Goal: Communication & Community: Answer question/provide support

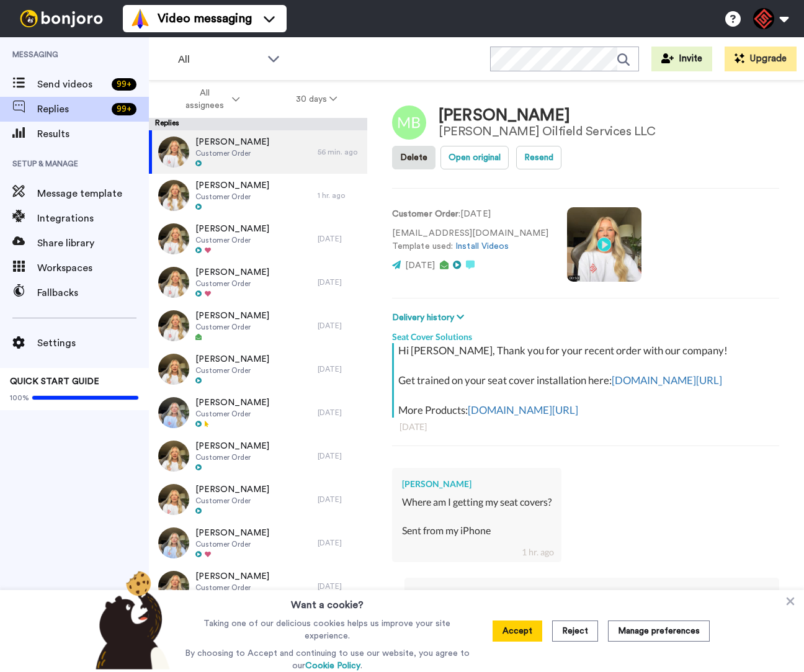
type textarea "x"
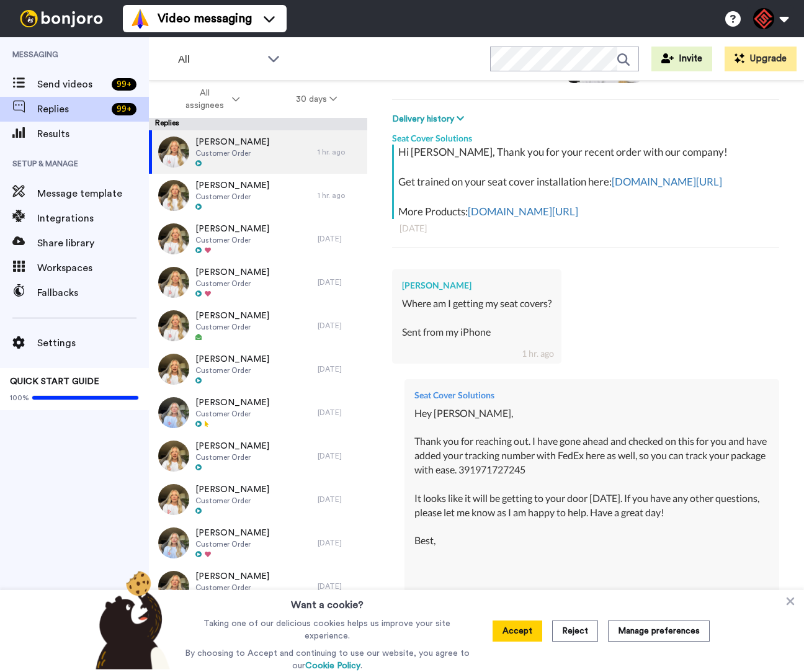
scroll to position [371, 0]
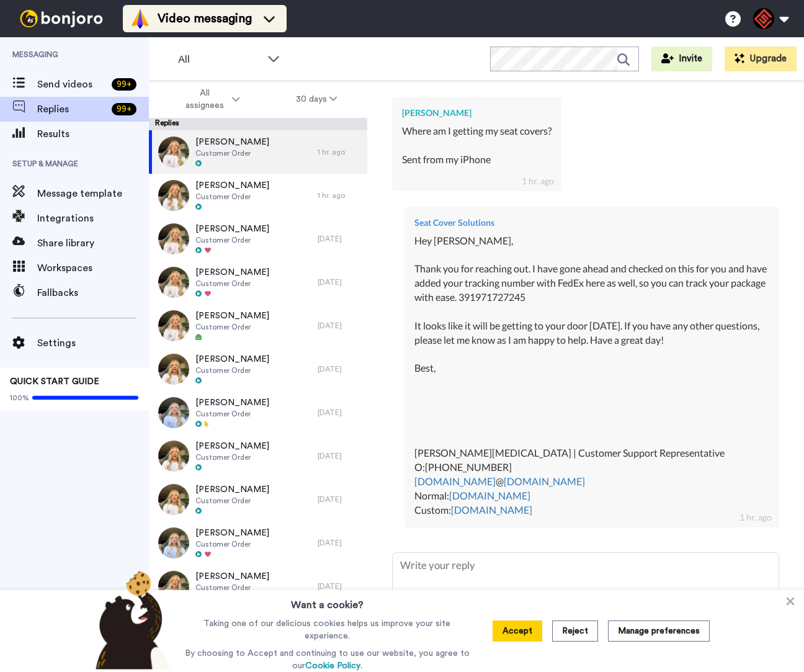
type textarea "x"
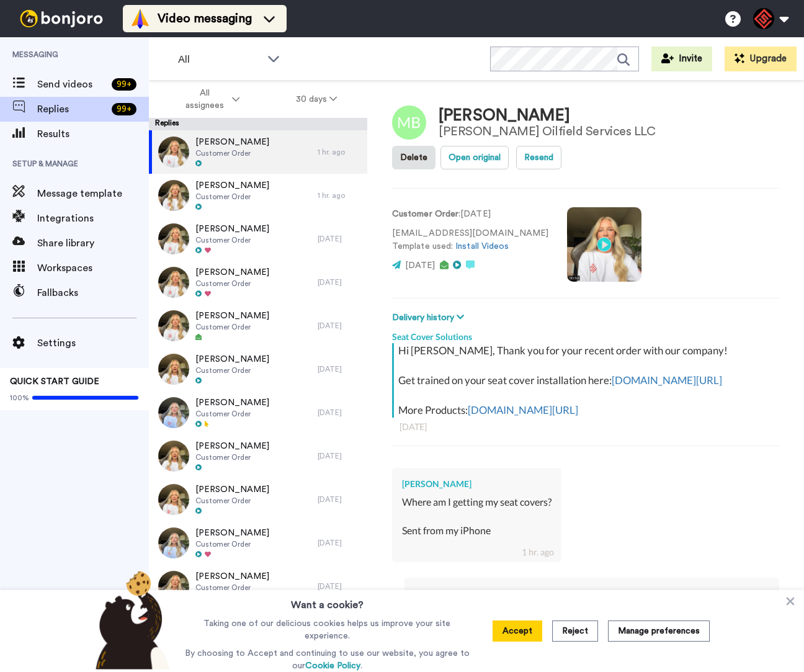
type textarea "x"
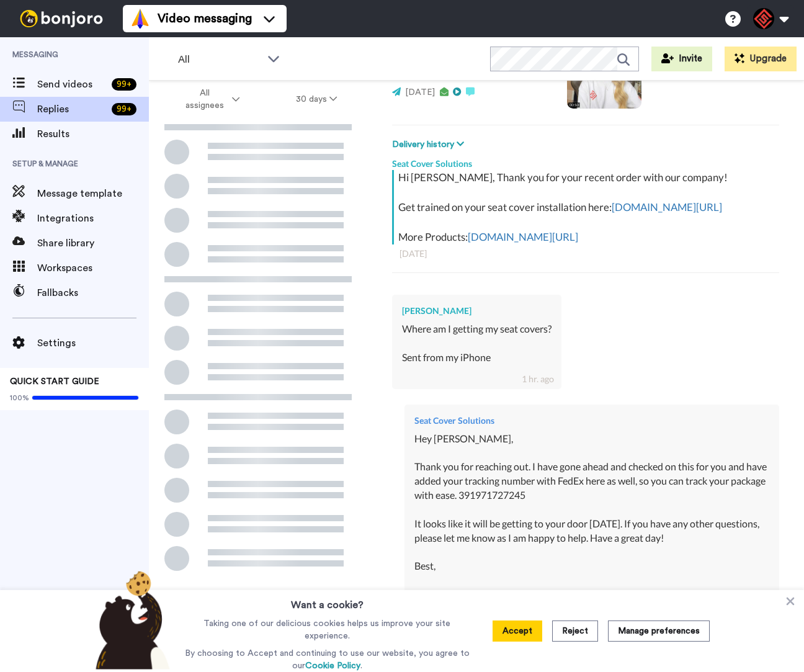
scroll to position [371, 0]
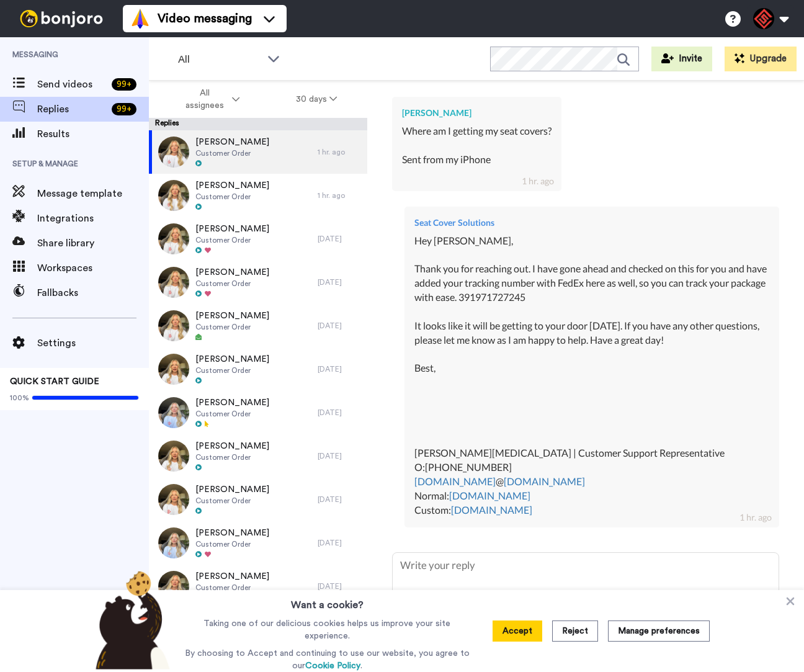
click at [784, 601] on icon at bounding box center [790, 601] width 12 height 12
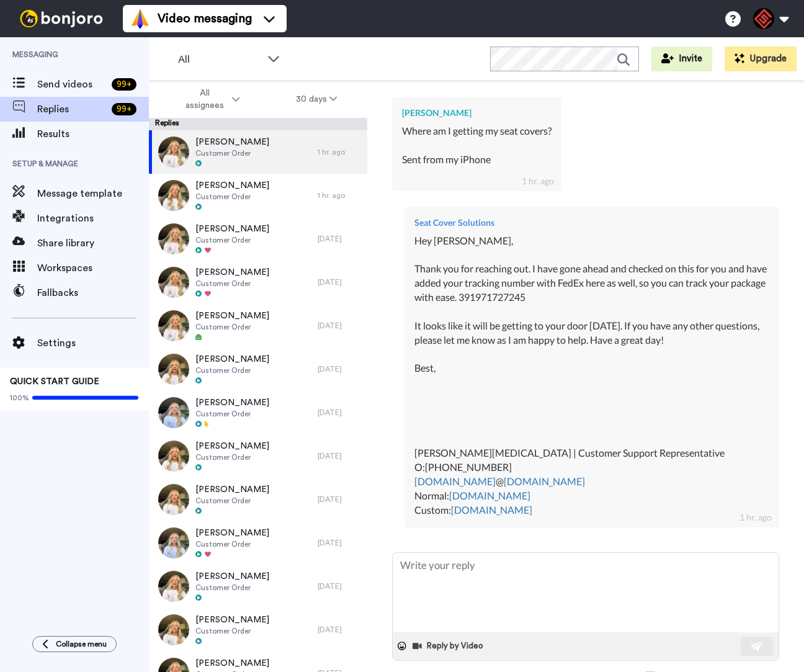
type textarea "x"
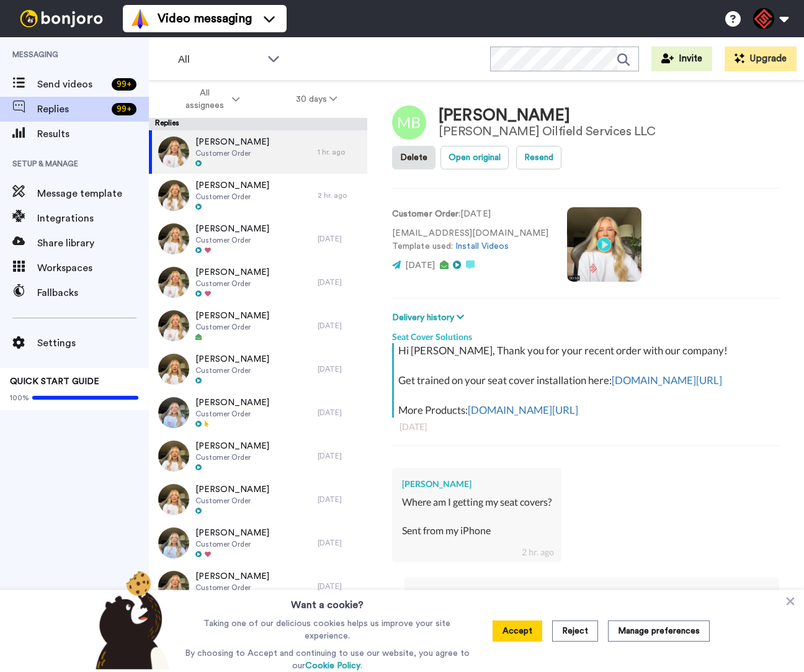
type textarea "x"
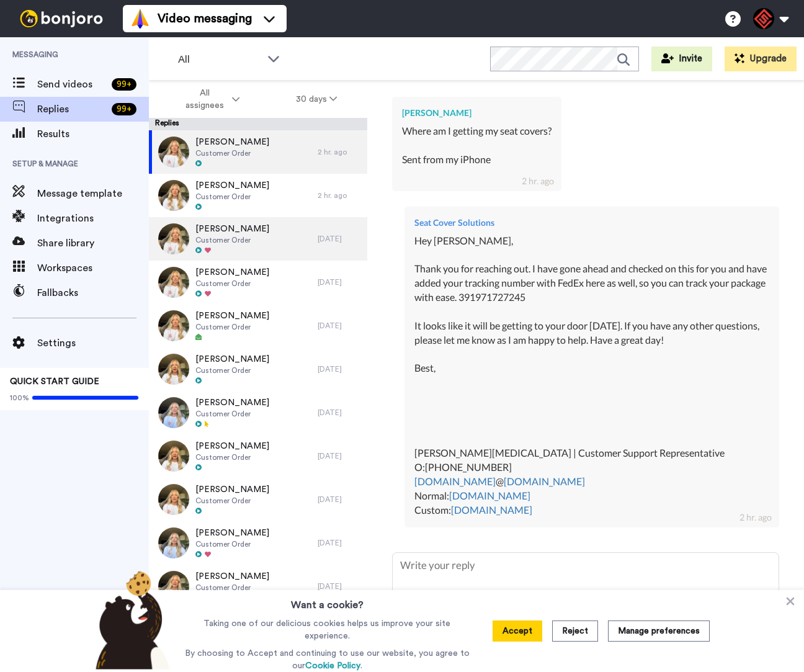
type textarea "x"
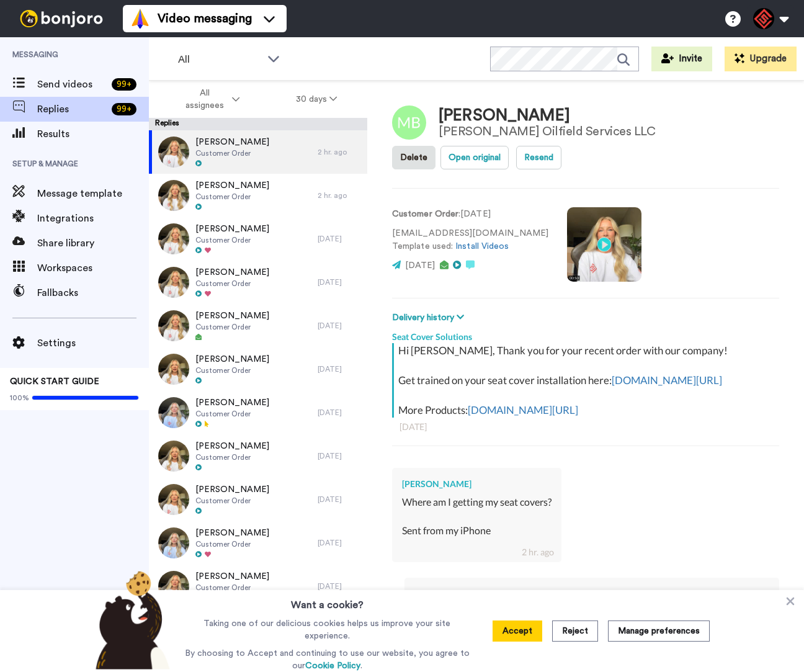
type textarea "x"
click at [784, 606] on icon at bounding box center [790, 601] width 12 height 12
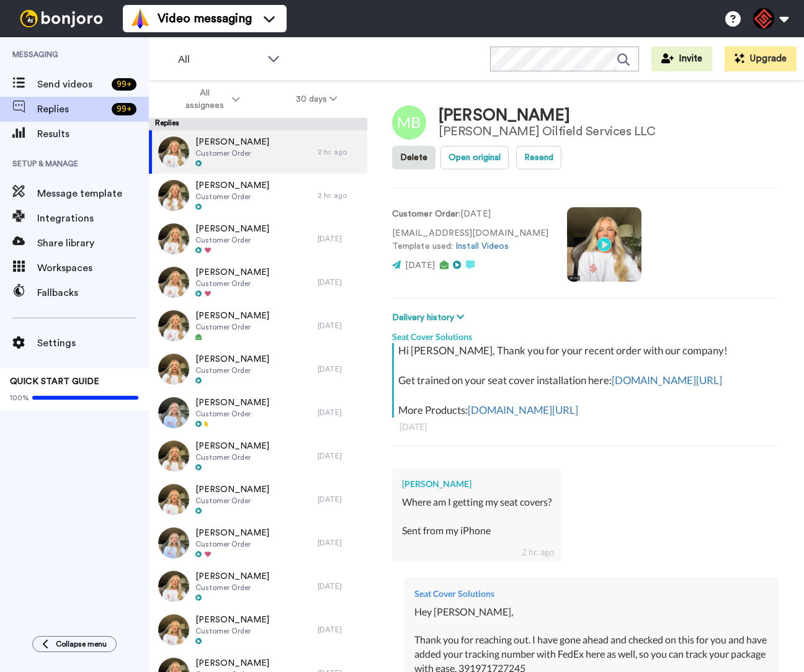
type textarea "x"
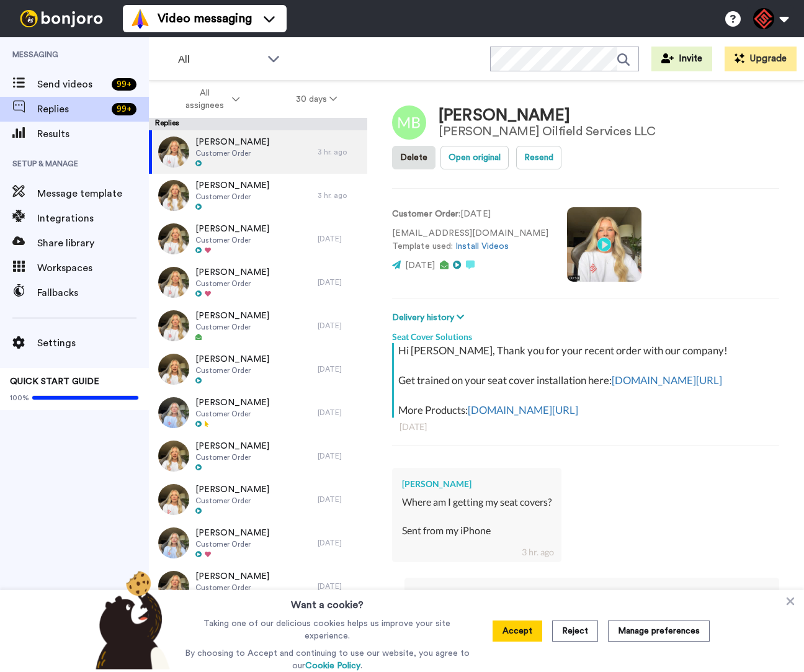
type textarea "x"
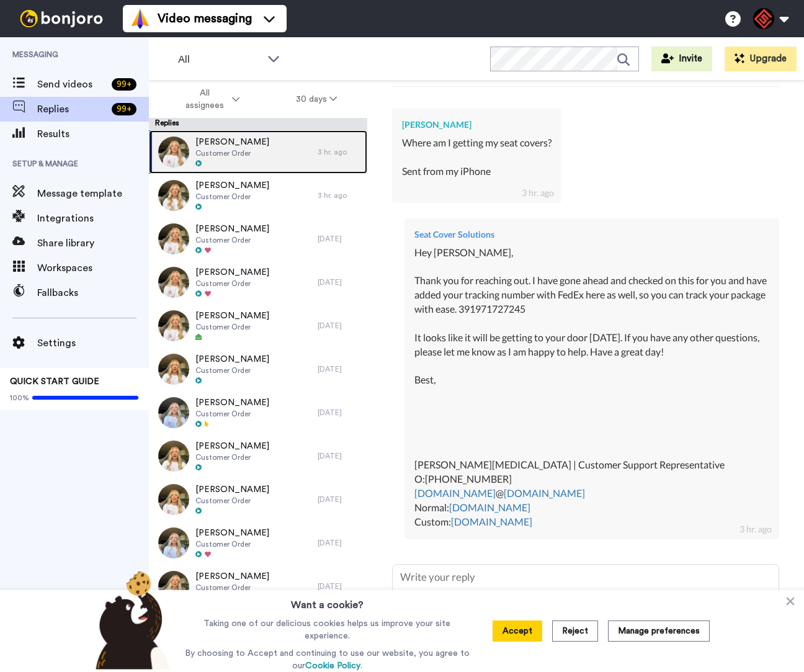
scroll to position [371, 0]
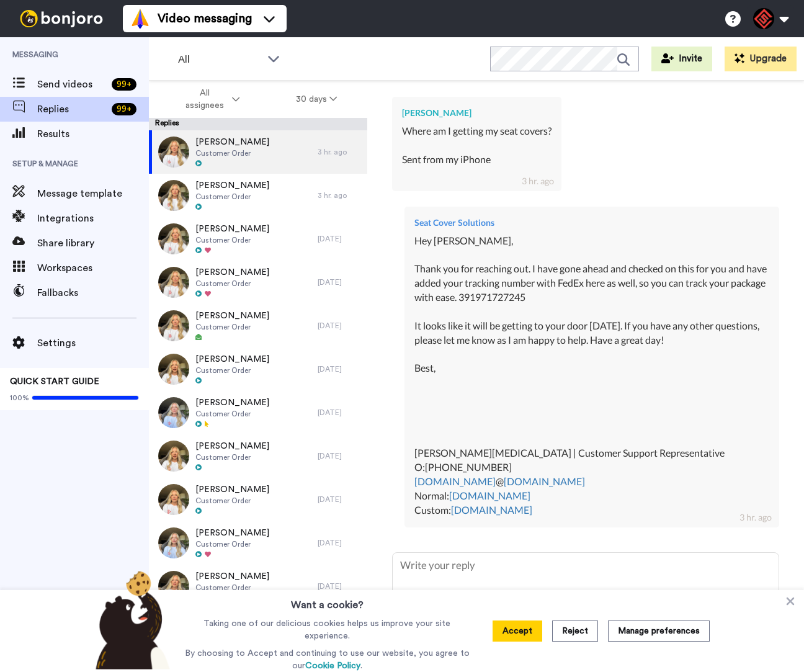
drag, startPoint x: 297, startPoint y: 87, endPoint x: 293, endPoint y: 45, distance: 42.4
click at [298, 74] on div "All WORKSPACES View all All Default Task List + Add a new workspace Invite Upgr…" at bounding box center [476, 354] width 655 height 634
type textarea "x"
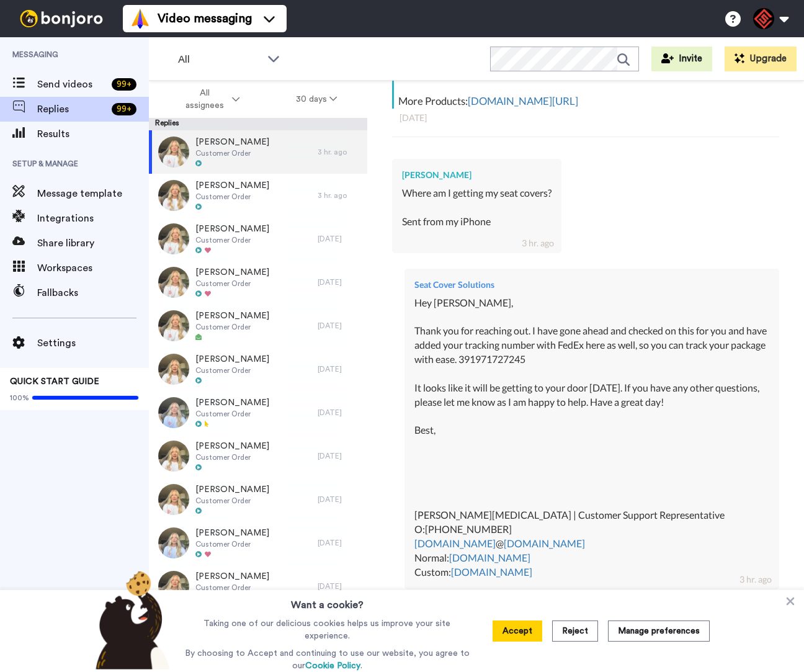
scroll to position [371, 0]
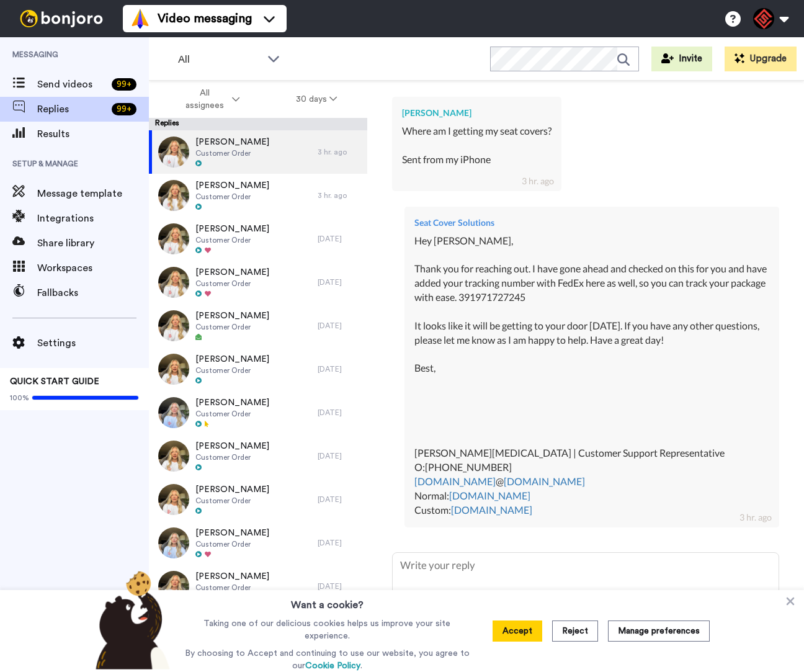
type textarea "x"
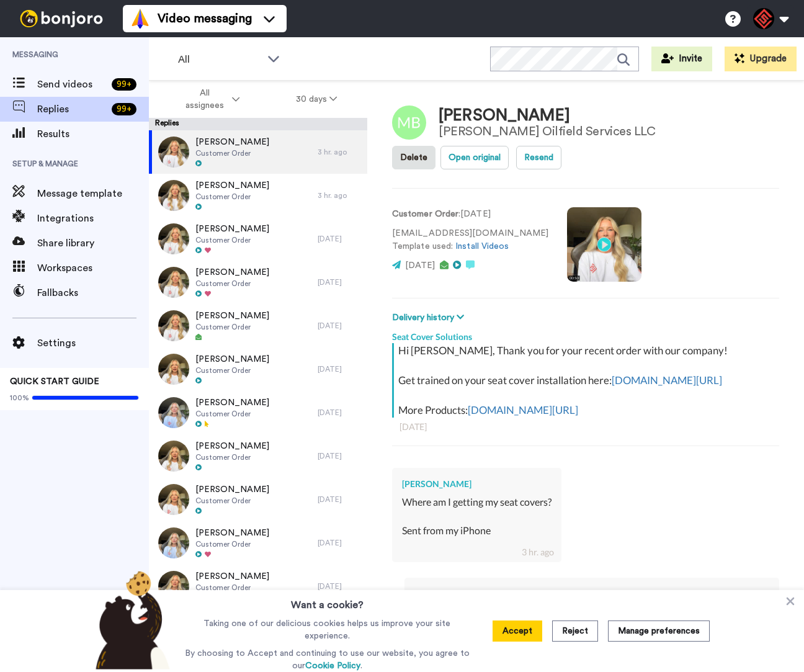
type textarea "x"
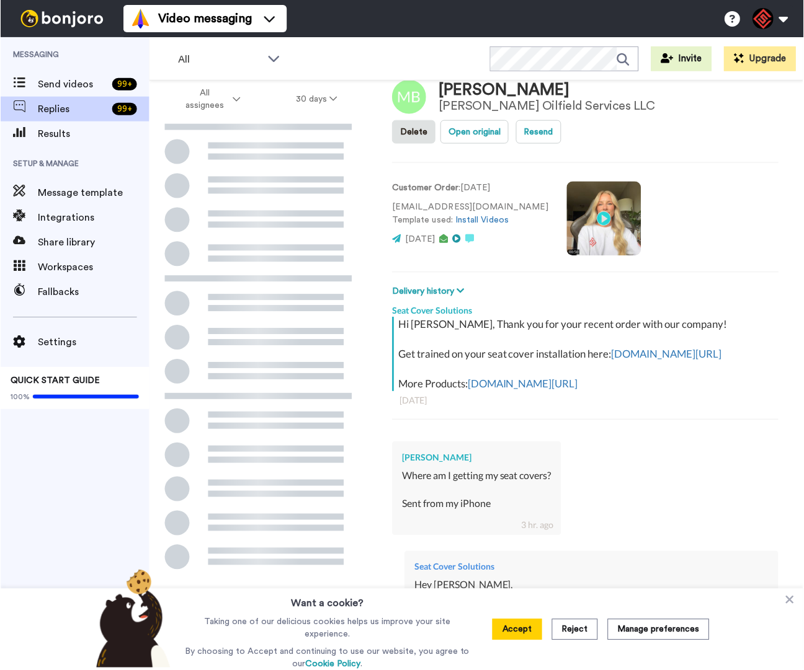
scroll to position [371, 0]
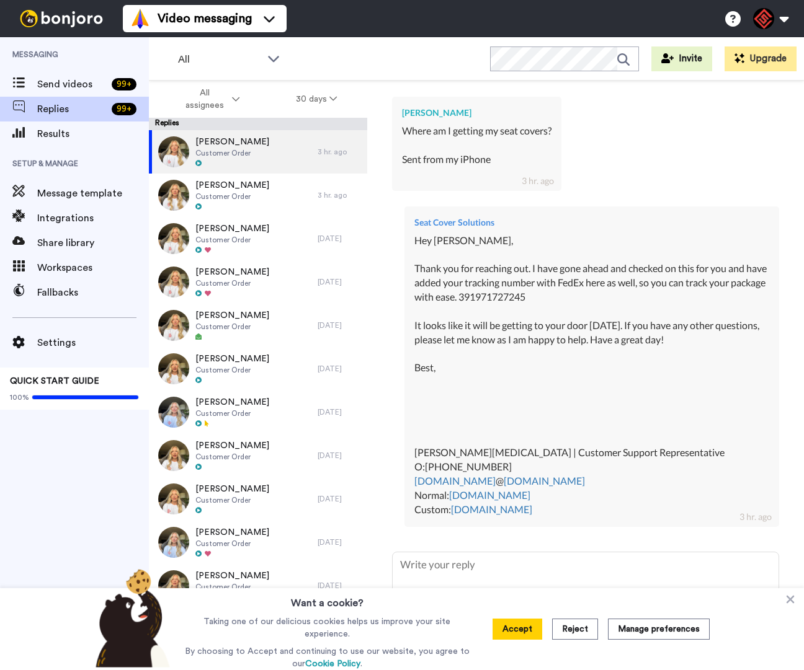
type textarea "x"
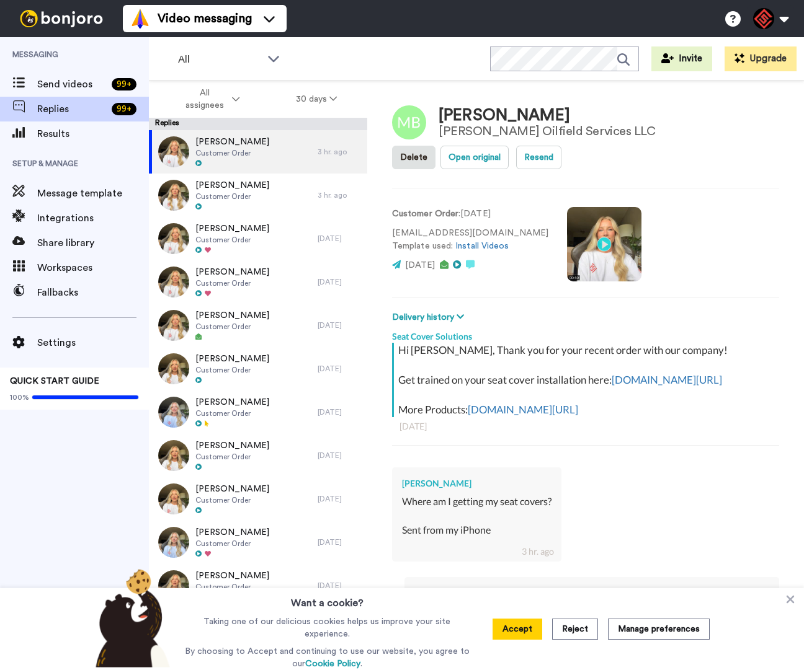
type textarea "x"
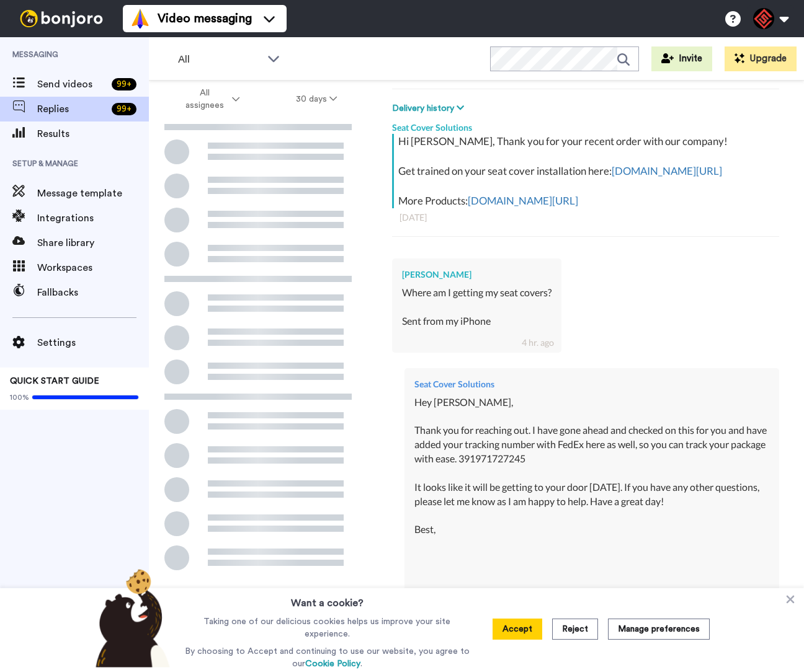
scroll to position [372, 0]
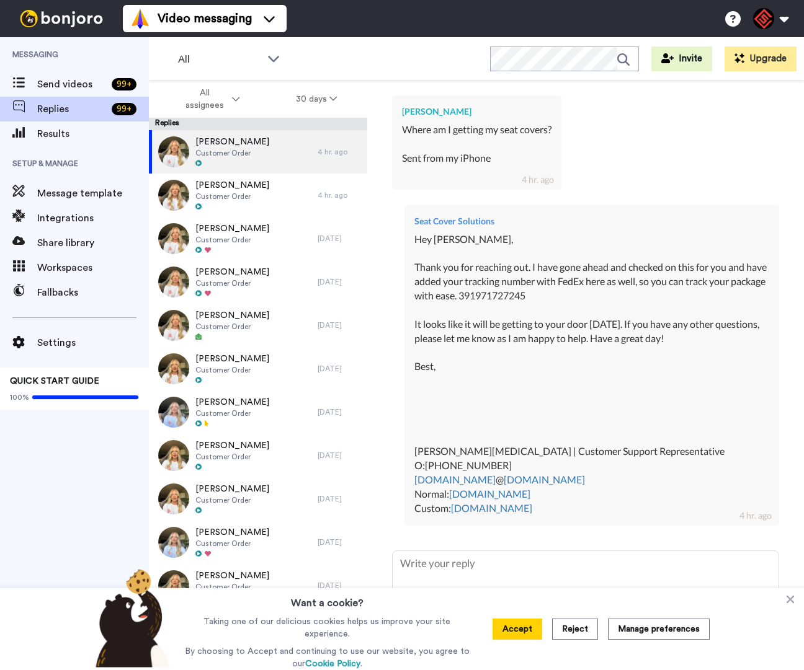
type textarea "x"
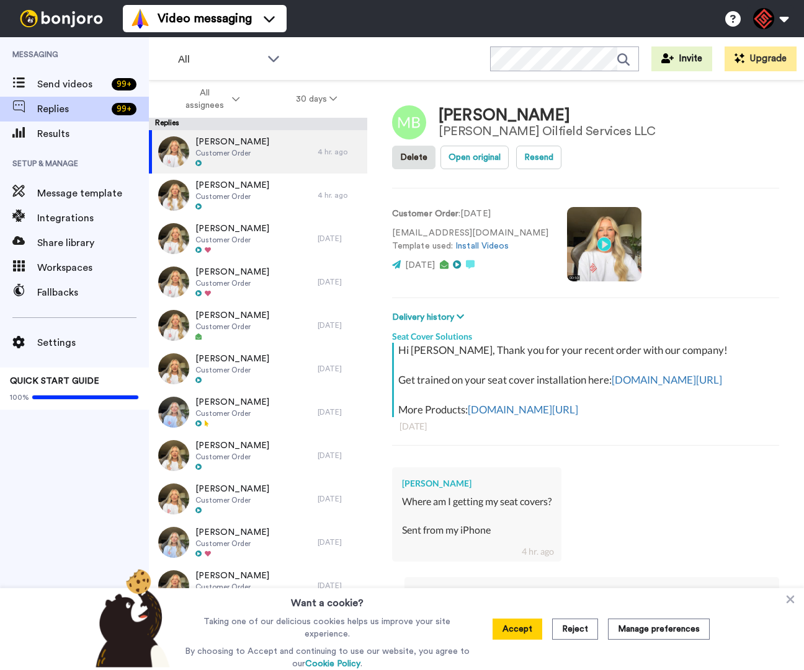
type textarea "x"
click at [786, 603] on icon at bounding box center [790, 599] width 12 height 12
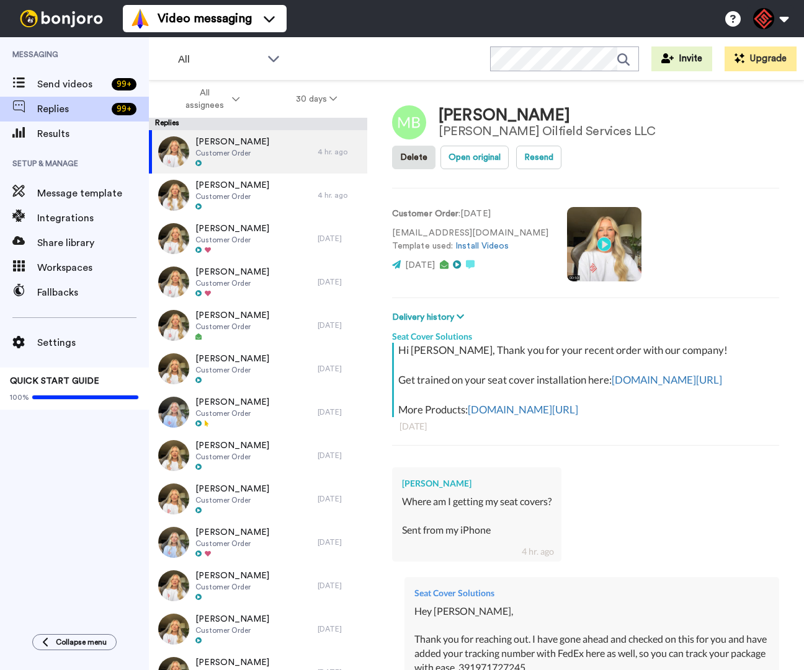
type textarea "x"
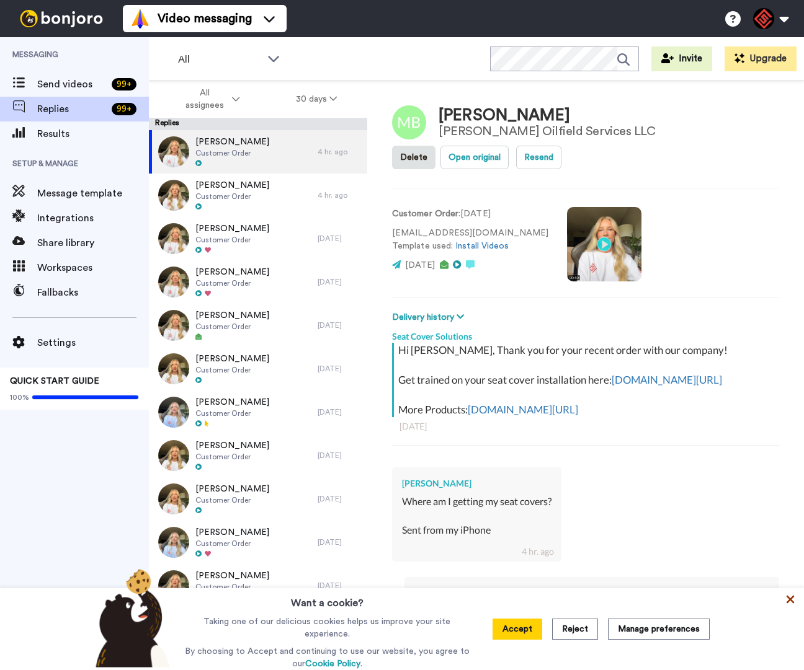
drag, startPoint x: 780, startPoint y: 598, endPoint x: 789, endPoint y: 599, distance: 8.8
click at [781, 598] on div "Want a cookie? Taking one of our delicious cookies helps us improve your site e…" at bounding box center [402, 629] width 804 height 82
click at [789, 598] on icon at bounding box center [790, 599] width 12 height 12
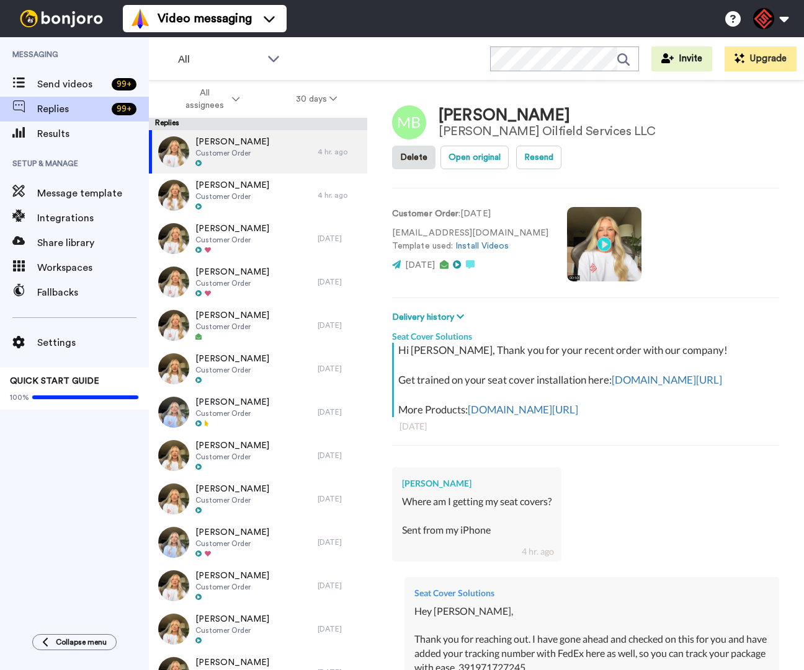
type textarea "x"
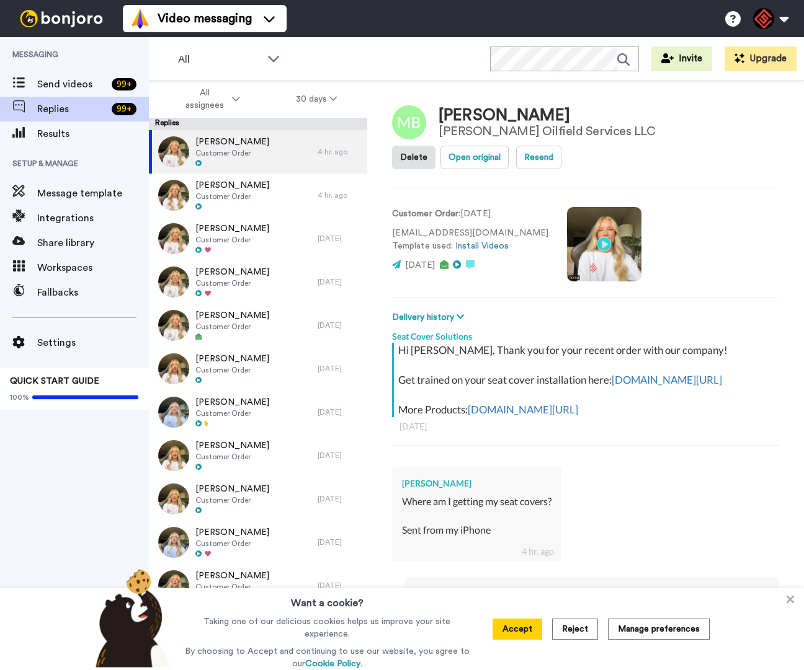
type textarea "x"
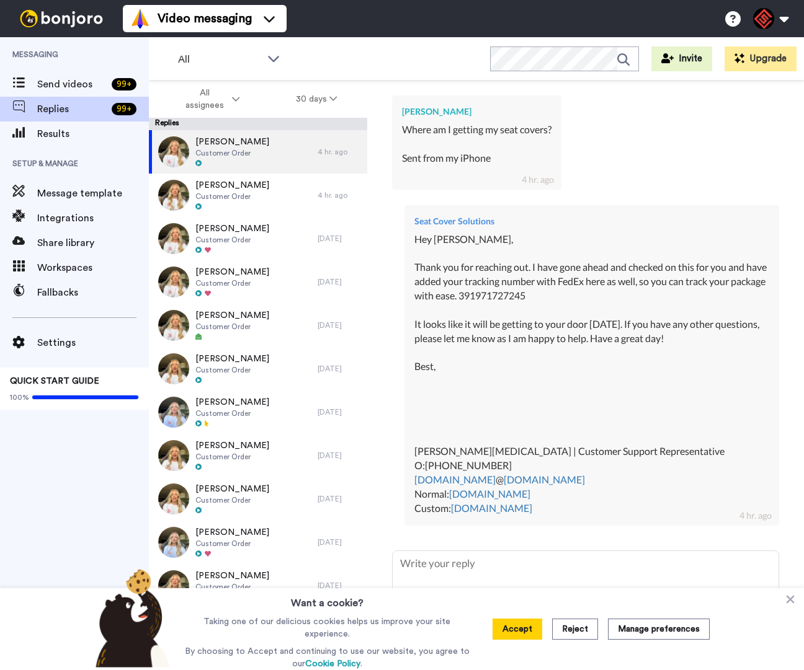
type textarea "x"
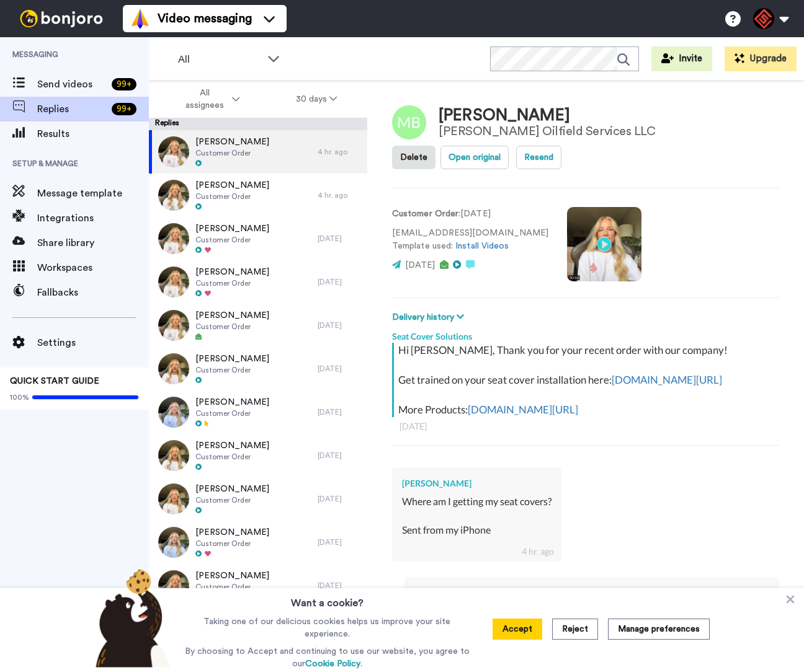
type textarea "x"
